Goal: Task Accomplishment & Management: Use online tool/utility

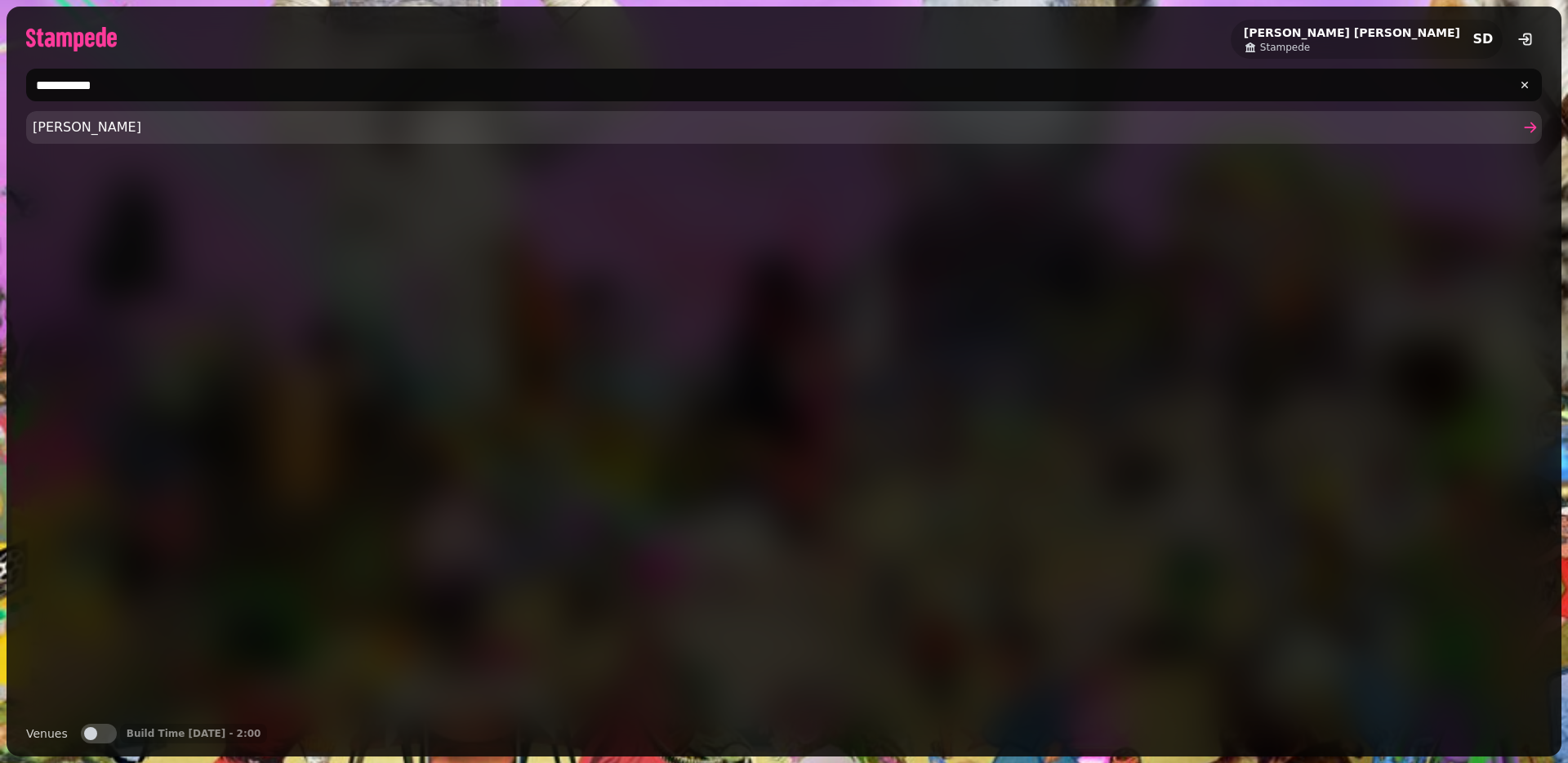
type input "**********"
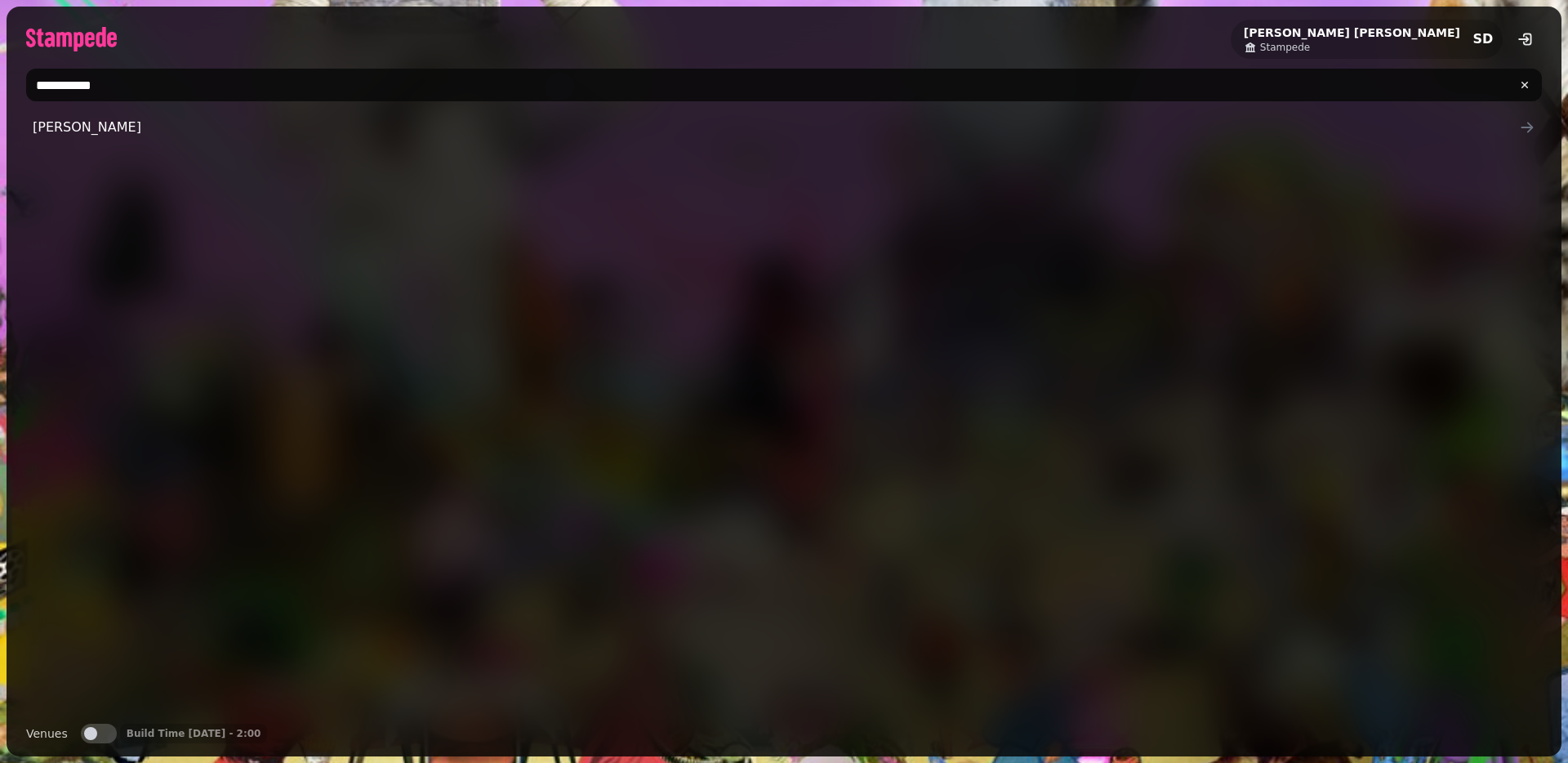
click at [82, 128] on span "[PERSON_NAME]" at bounding box center [775, 127] width 1486 height 19
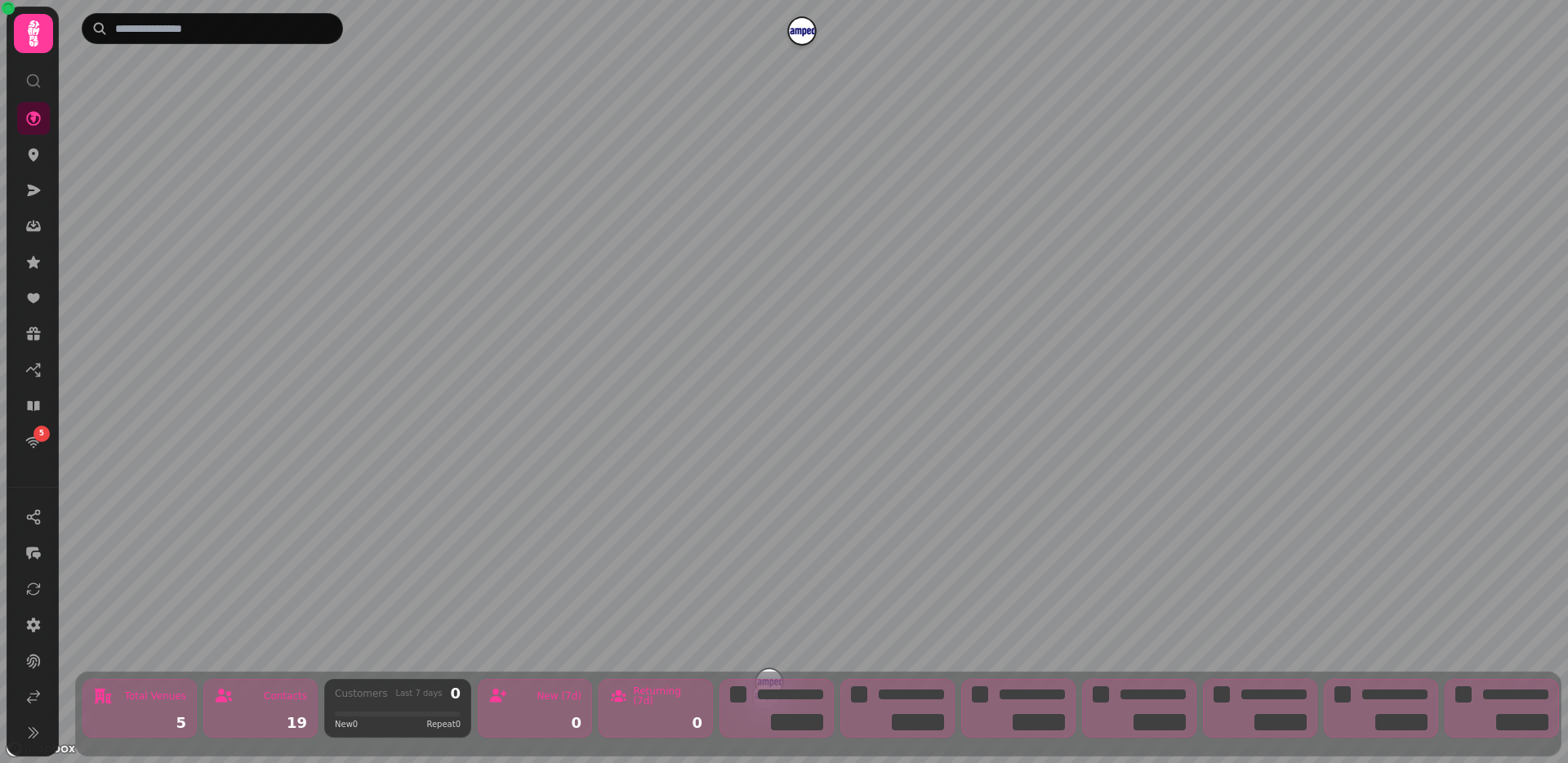
click at [27, 32] on icon at bounding box center [33, 33] width 33 height 33
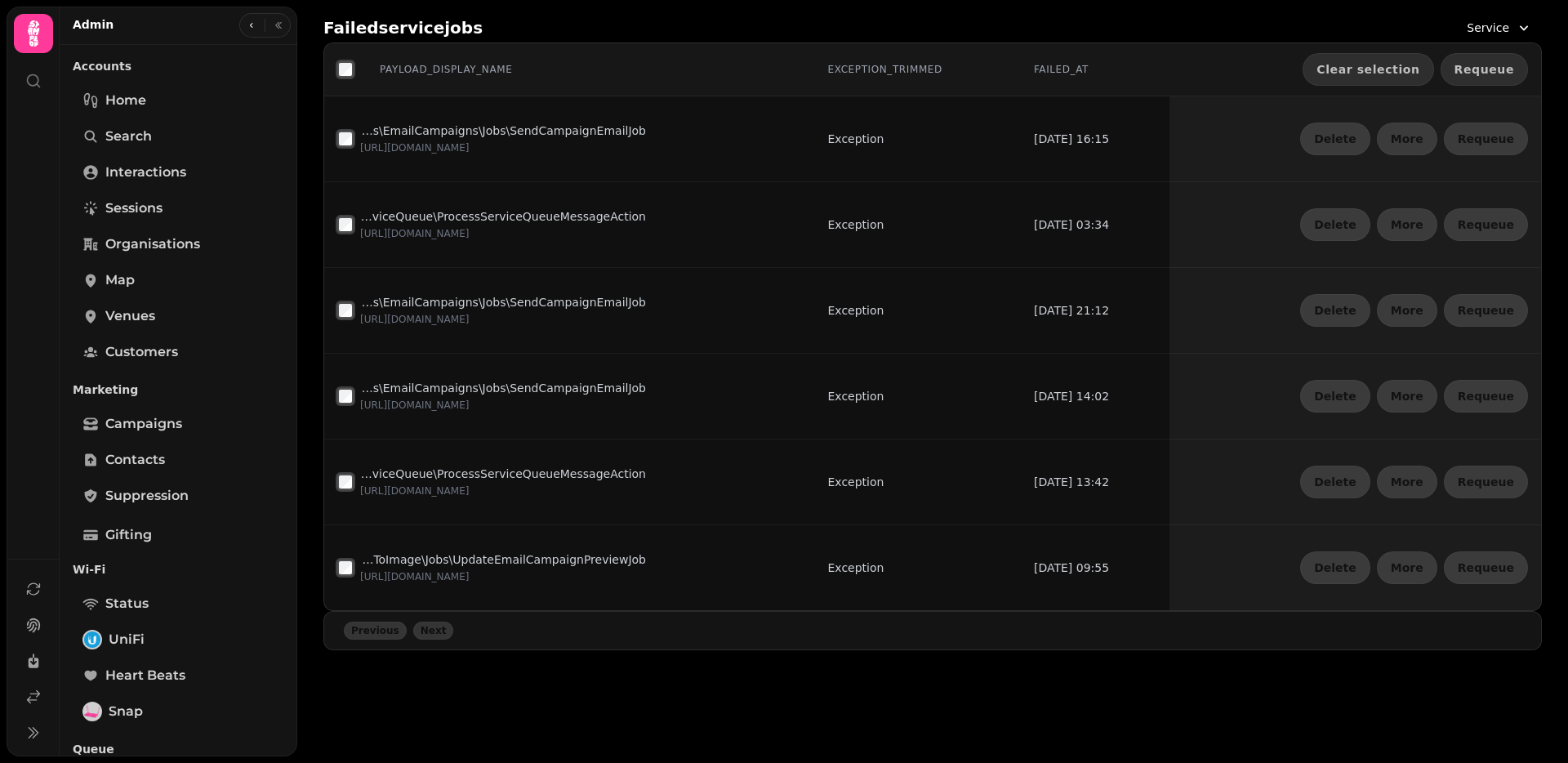
click at [1479, 69] on span "Requeue" at bounding box center [1484, 70] width 59 height 11
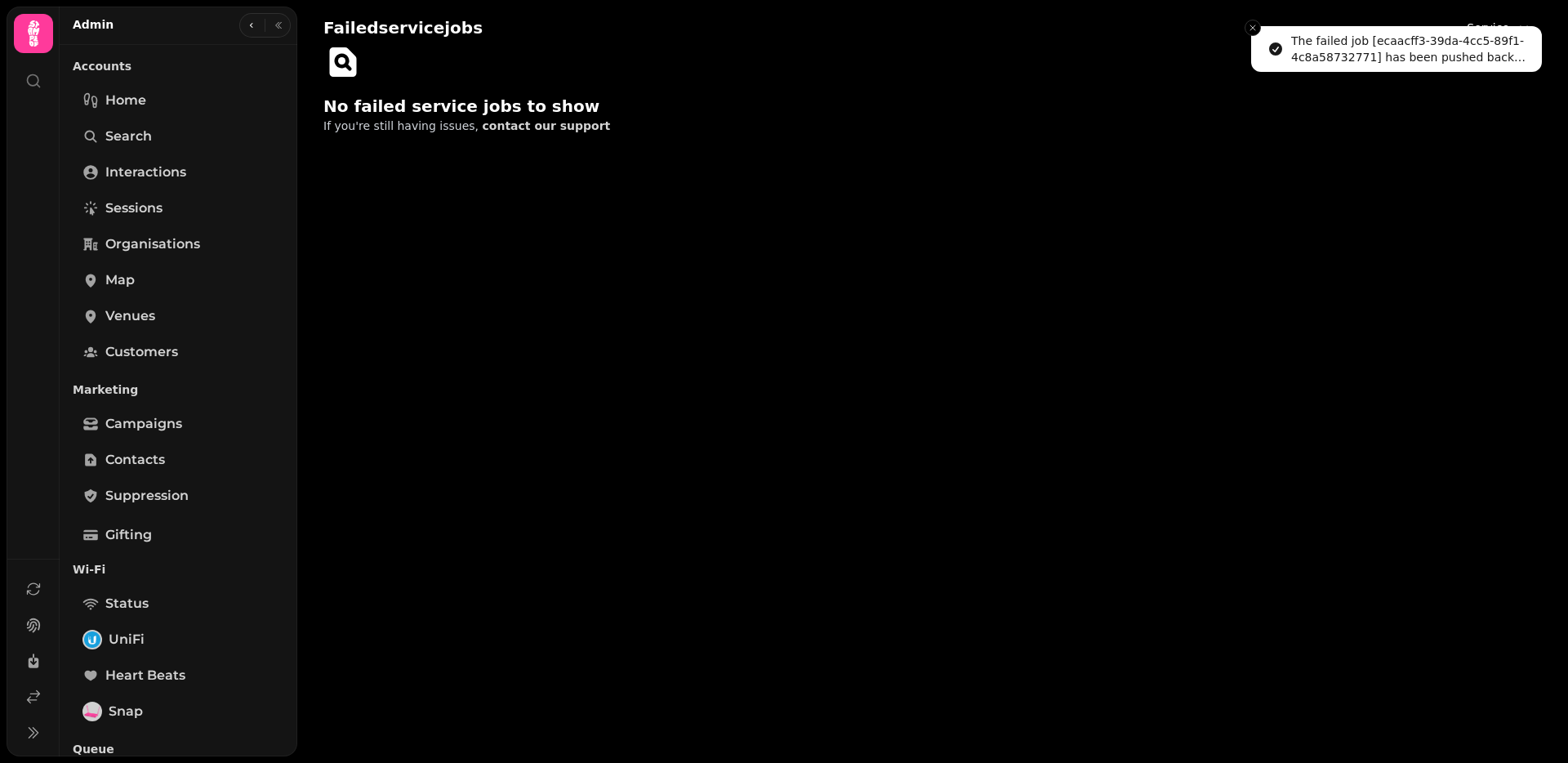
drag, startPoint x: 1250, startPoint y: 31, endPoint x: 1350, endPoint y: 24, distance: 100.2
click at [1251, 31] on icon "Close toast" at bounding box center [1252, 28] width 10 height 10
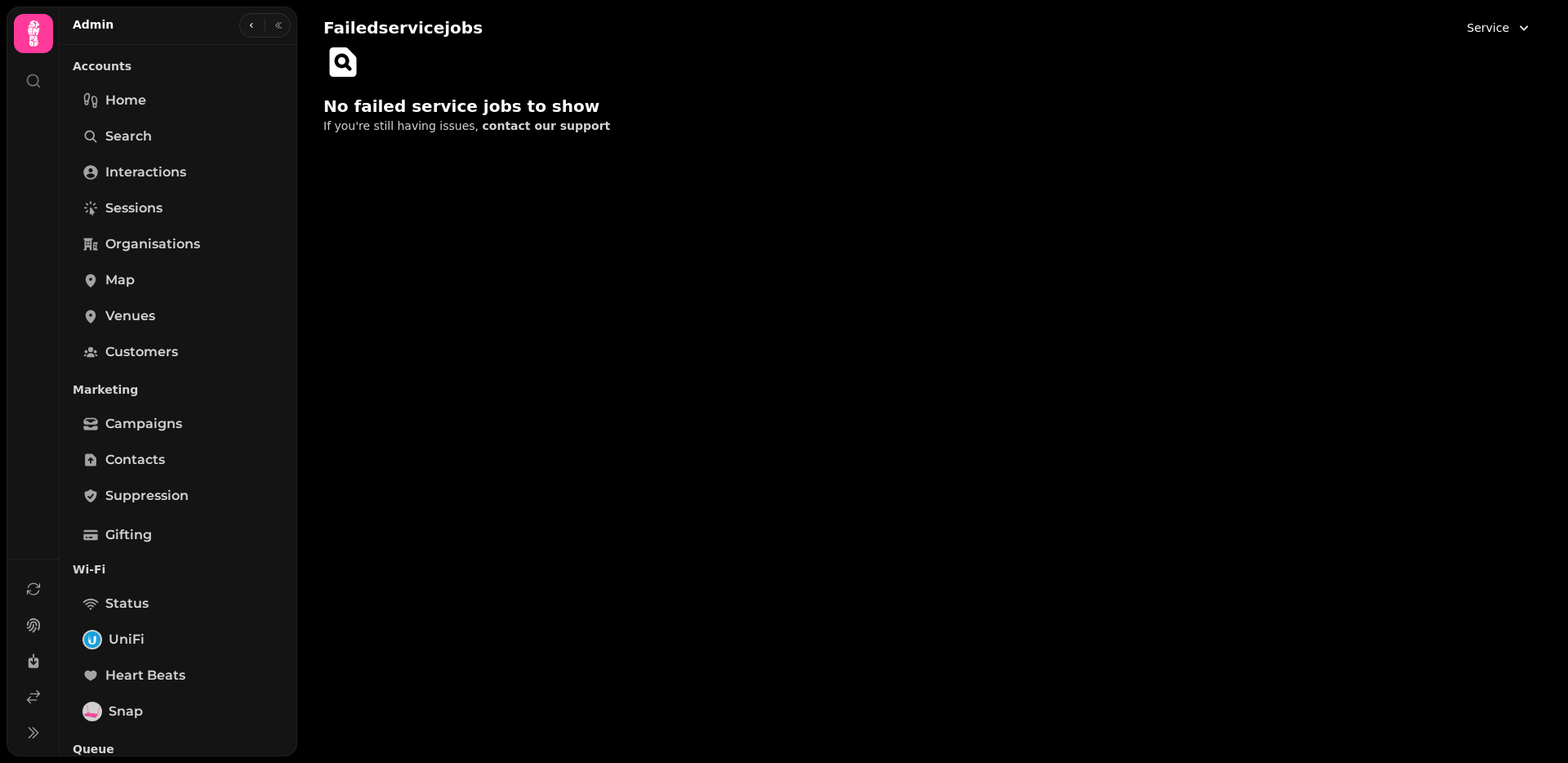
click at [1468, 27] on button "Service" at bounding box center [1499, 28] width 85 height 30
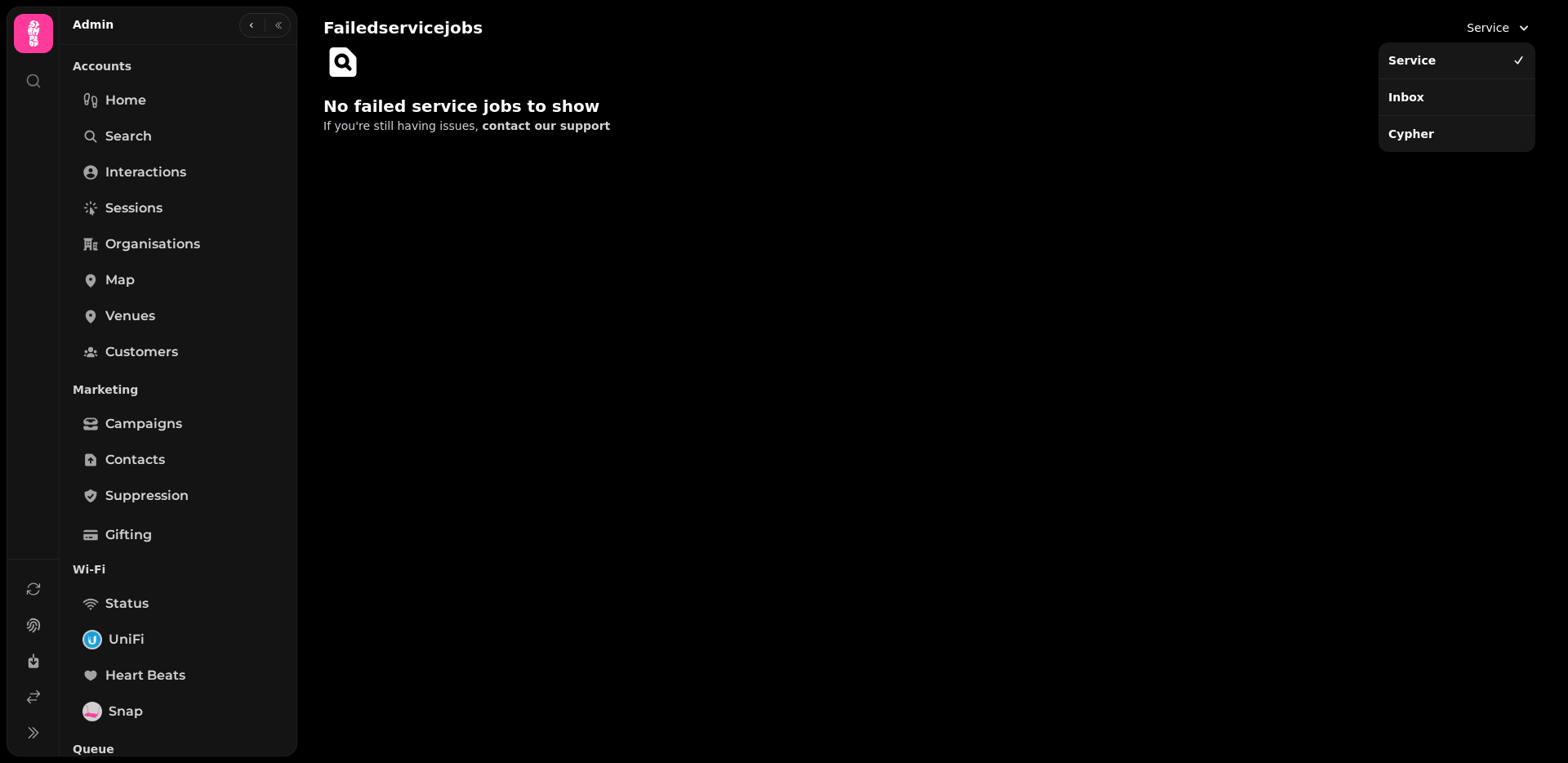
click at [1412, 94] on div "Inbox" at bounding box center [1456, 97] width 150 height 30
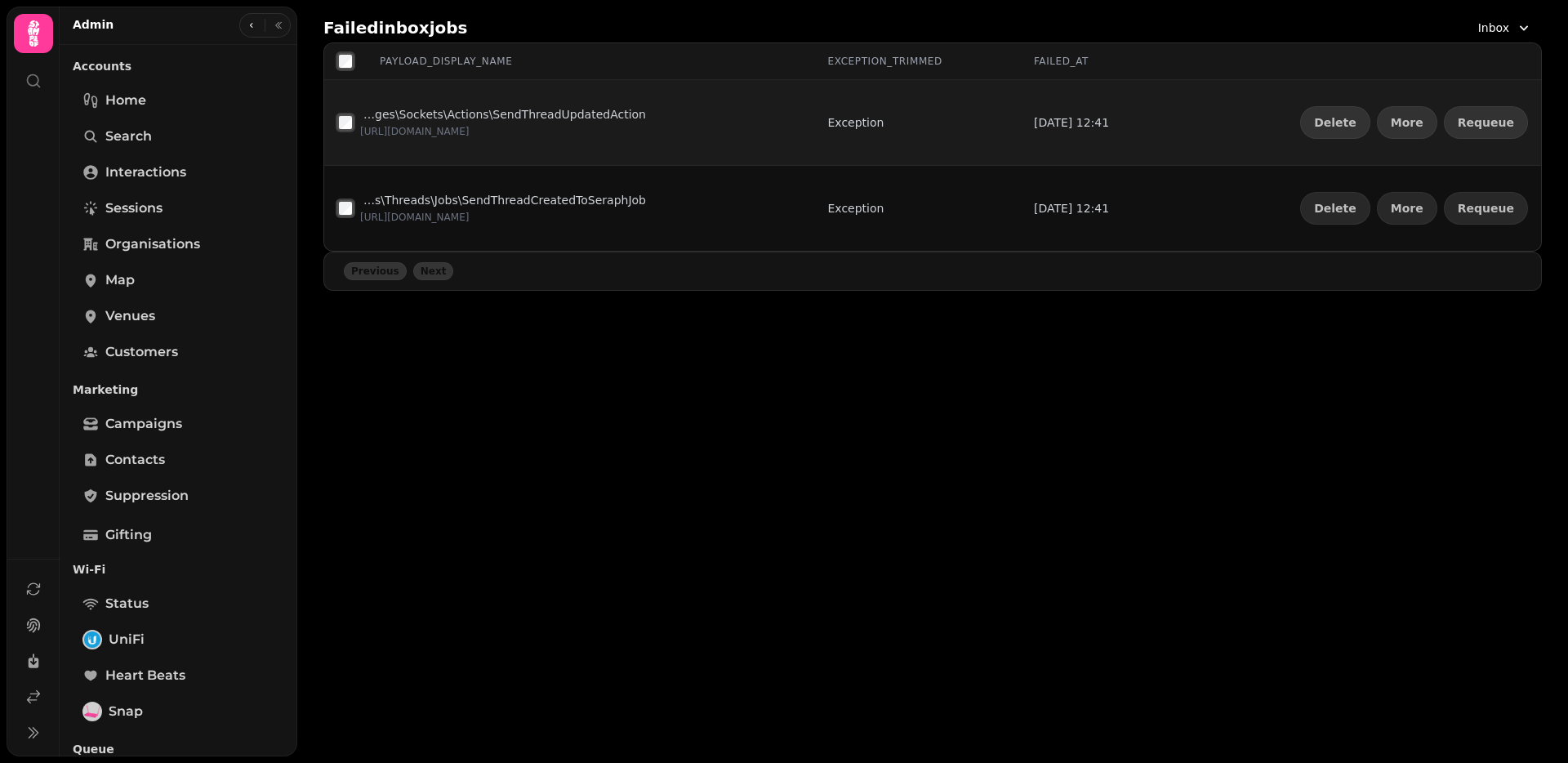
click at [1508, 98] on td "Delete More Requeue" at bounding box center [1355, 123] width 372 height 86
click at [1504, 117] on span "Requeue" at bounding box center [1485, 122] width 56 height 11
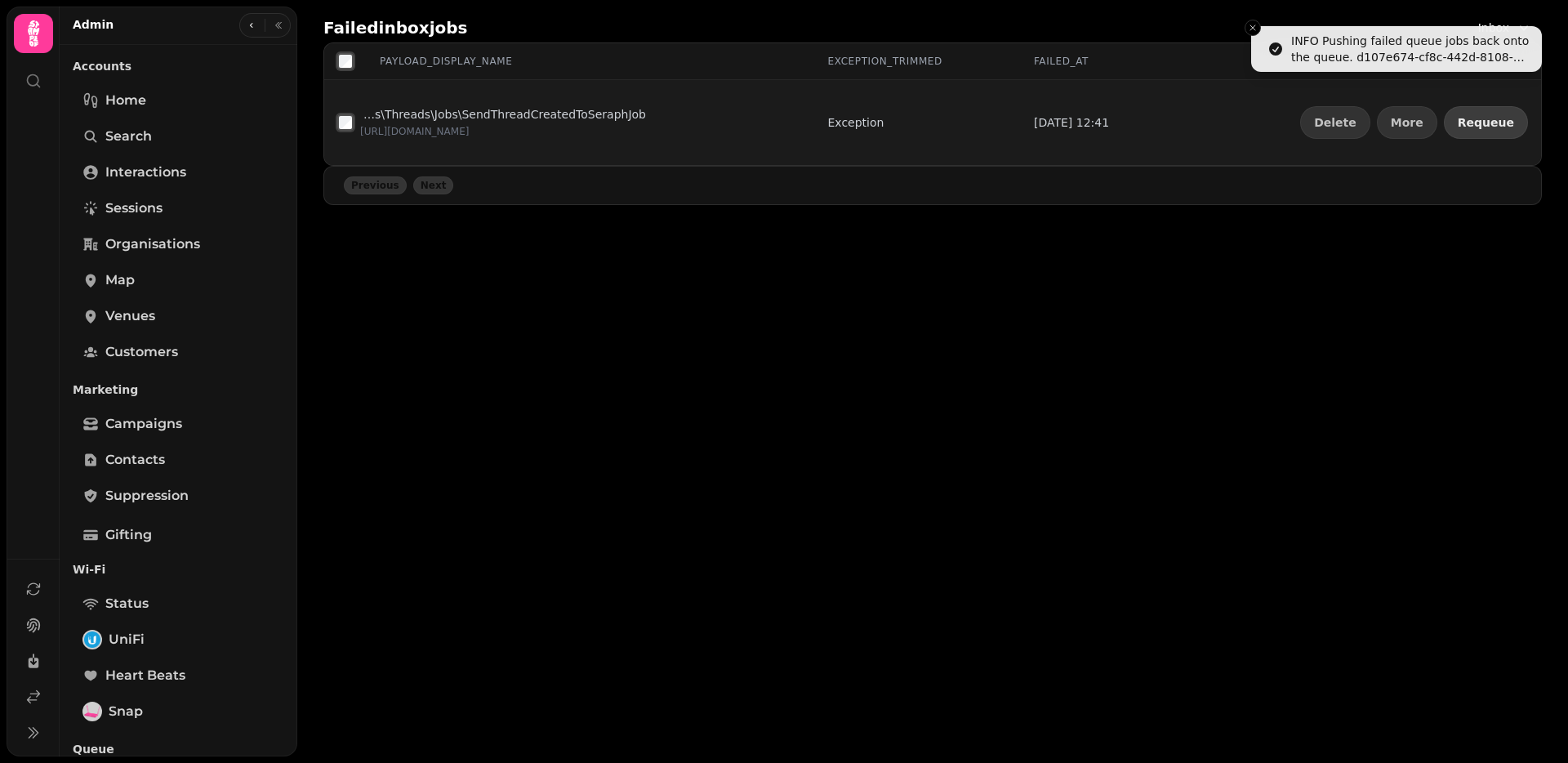
click at [1502, 117] on span "Requeue" at bounding box center [1485, 122] width 56 height 11
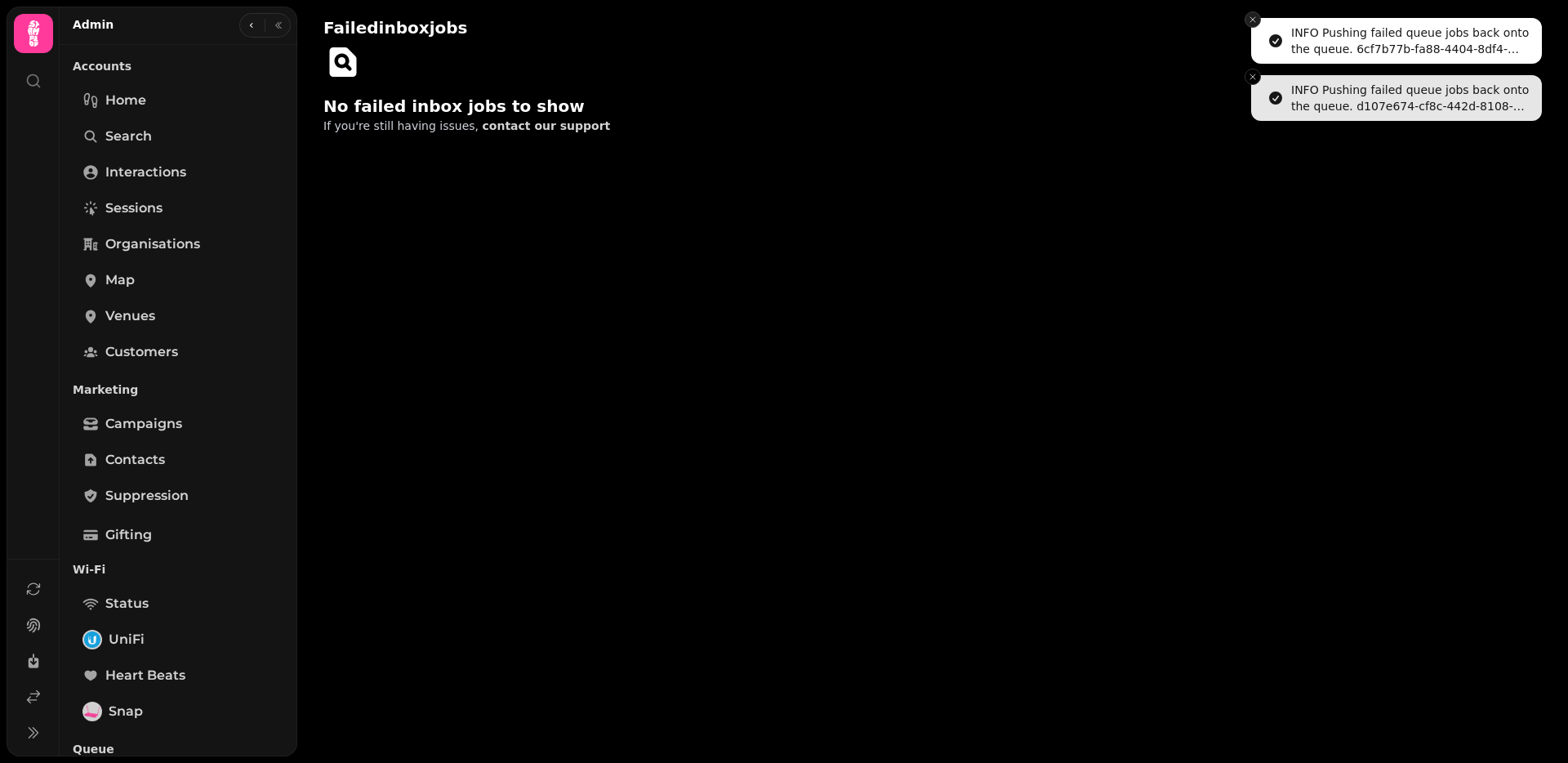
click at [1254, 19] on icon "Close toast" at bounding box center [1252, 19] width 10 height 10
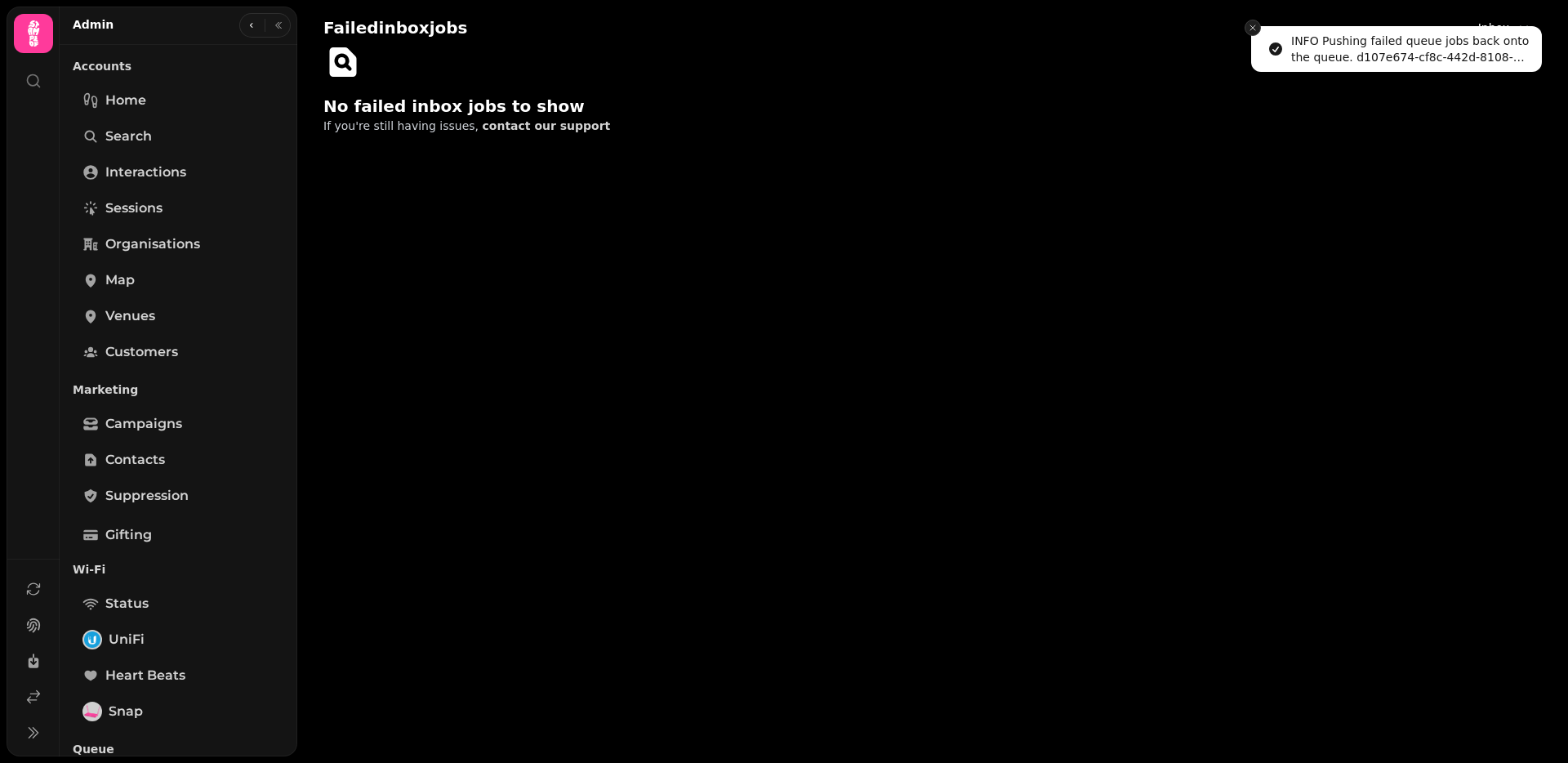
click at [1254, 23] on icon "Close toast" at bounding box center [1252, 28] width 10 height 10
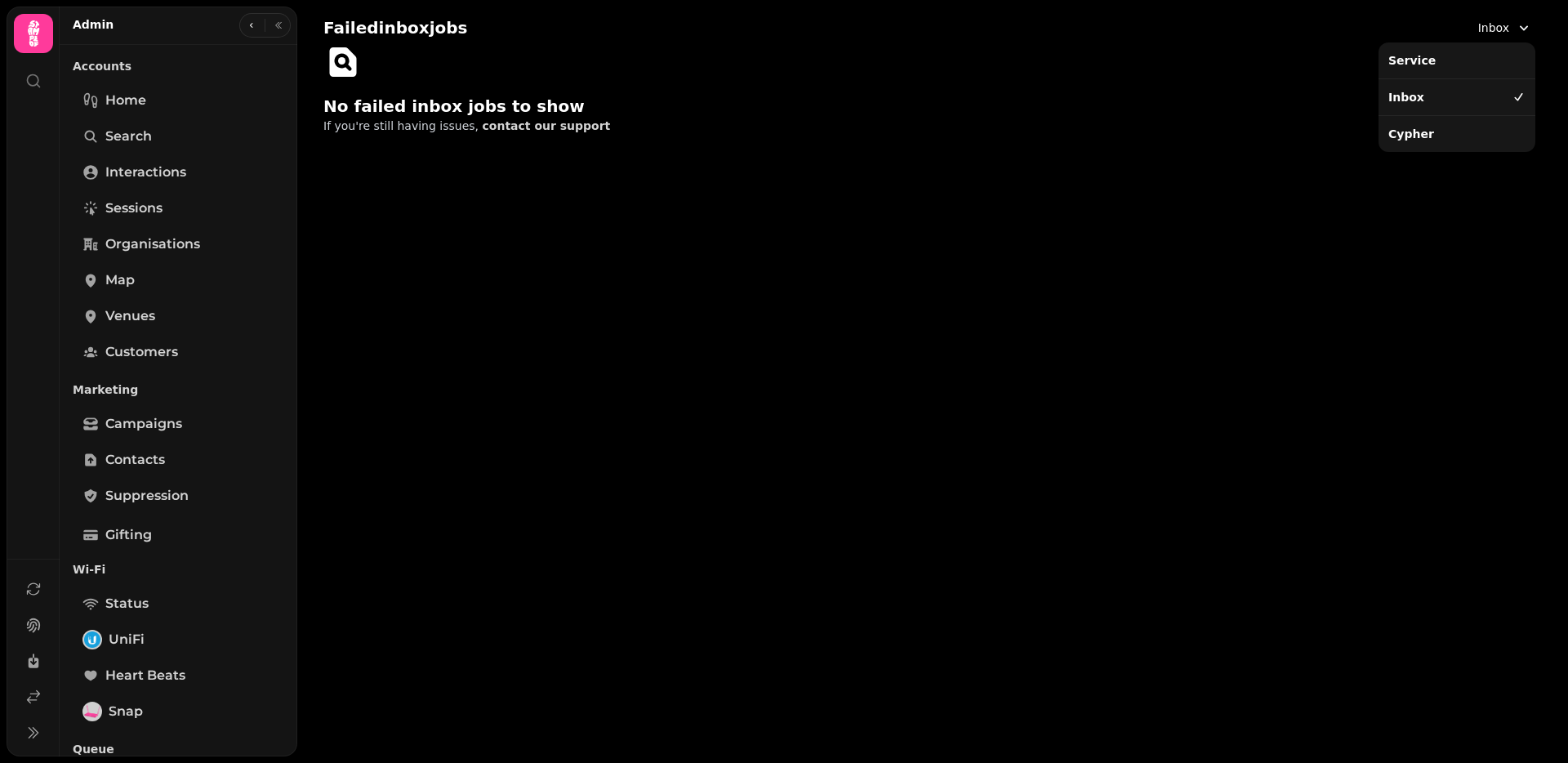
click at [1505, 19] on span "Inbox" at bounding box center [1493, 27] width 31 height 16
click at [1461, 124] on div "Cypher" at bounding box center [1456, 134] width 150 height 30
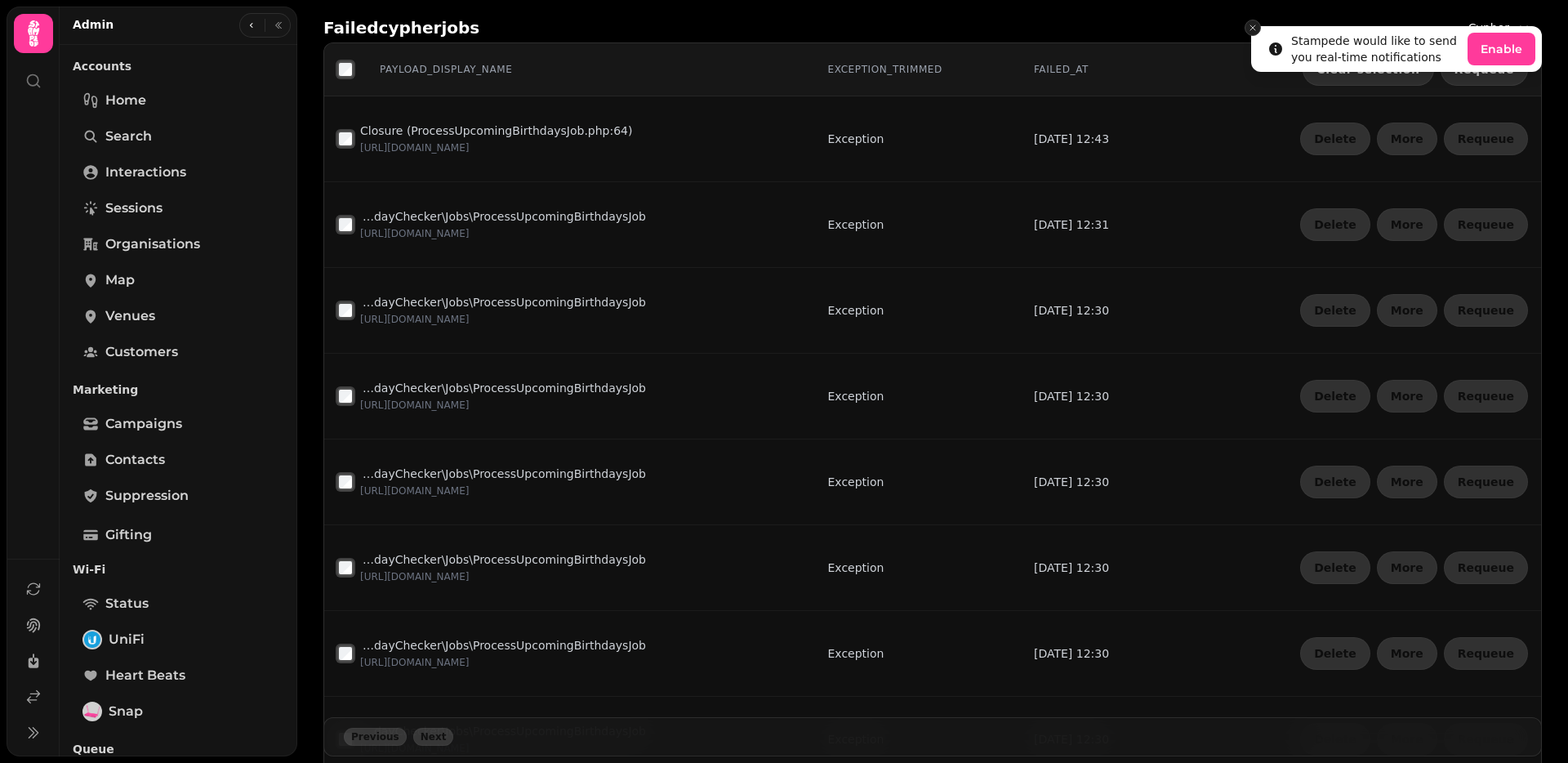
drag, startPoint x: 1250, startPoint y: 25, endPoint x: 1260, endPoint y: 26, distance: 10.0
click at [1249, 25] on icon "Close toast" at bounding box center [1252, 28] width 10 height 10
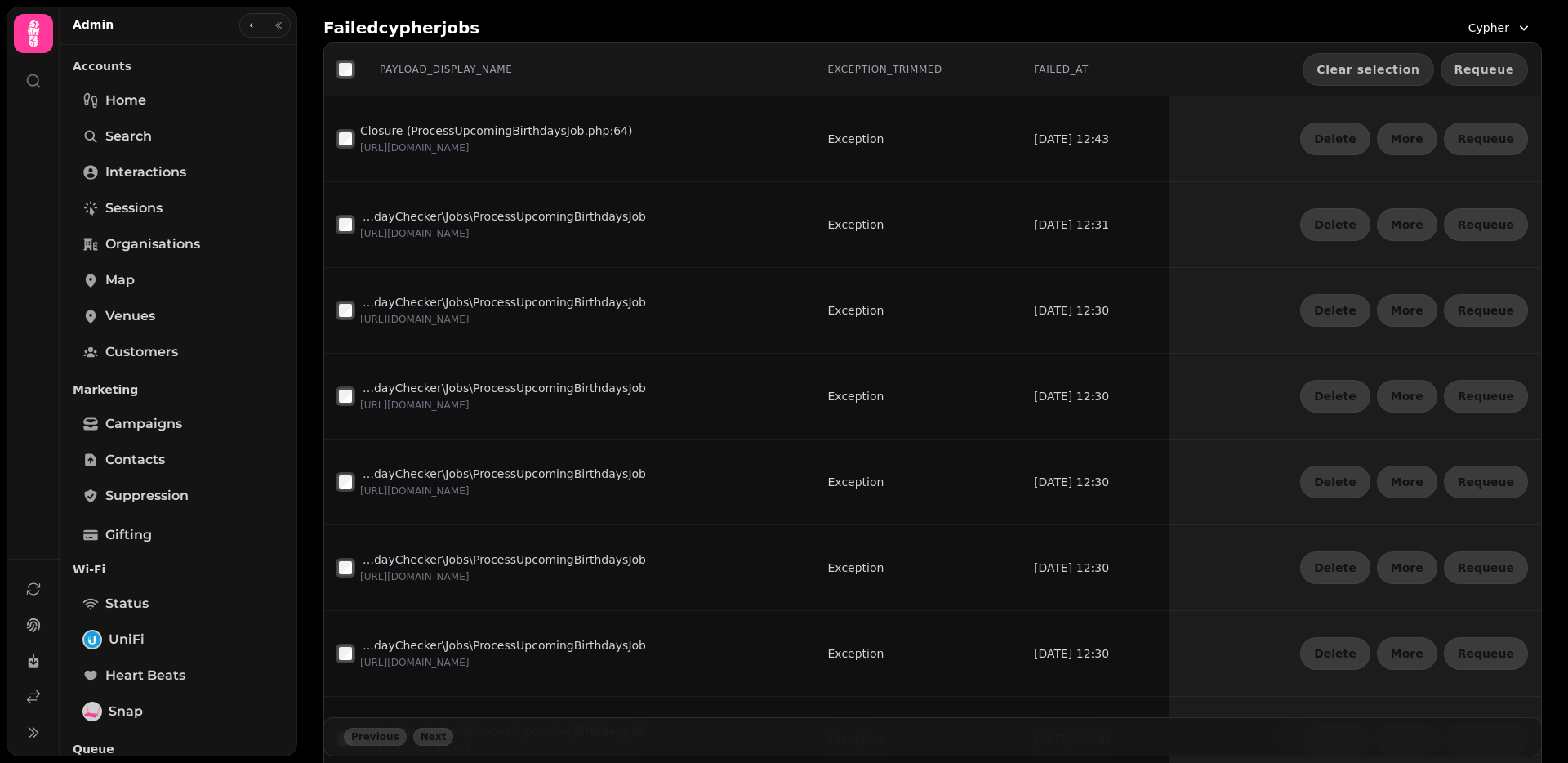
click at [1492, 64] on span "Requeue" at bounding box center [1484, 70] width 59 height 11
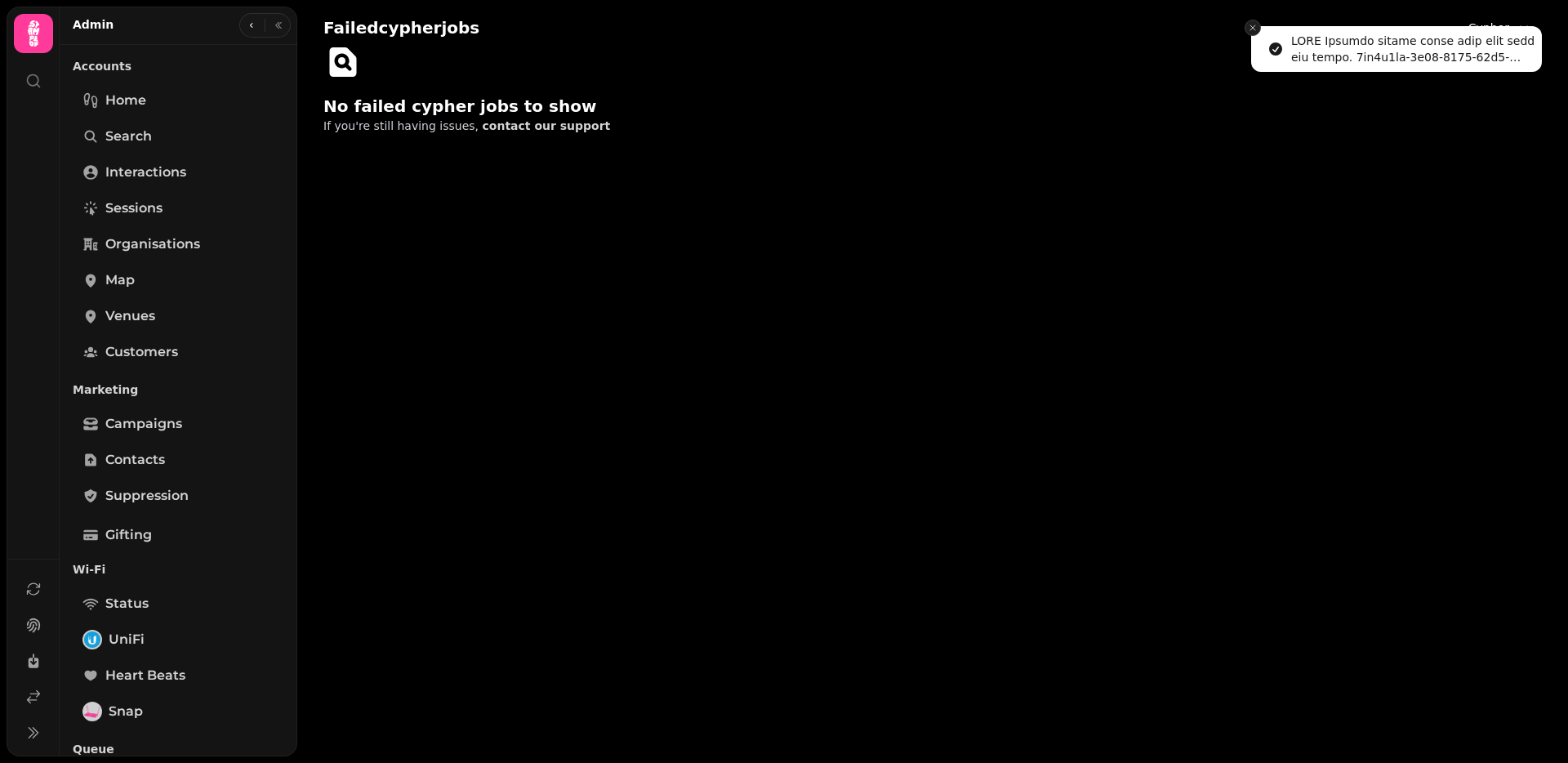
click at [1251, 26] on icon "Close toast" at bounding box center [1252, 28] width 10 height 10
